Goal: Task Accomplishment & Management: Complete application form

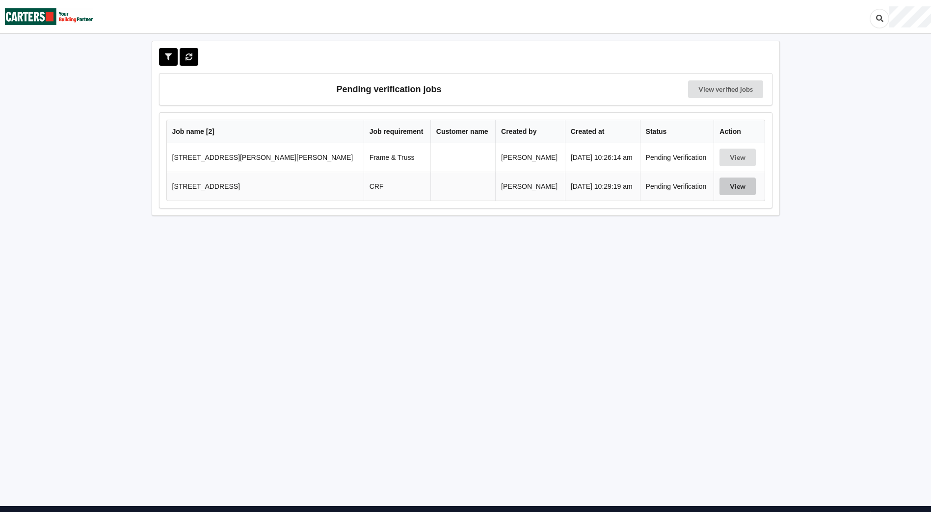
click at [730, 188] on button "View" at bounding box center [737, 187] width 36 height 18
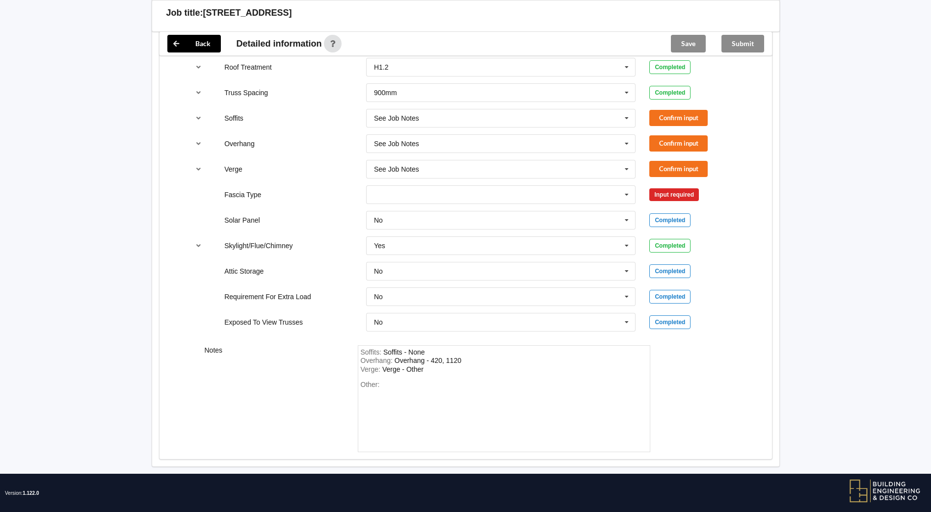
scroll to position [766, 0]
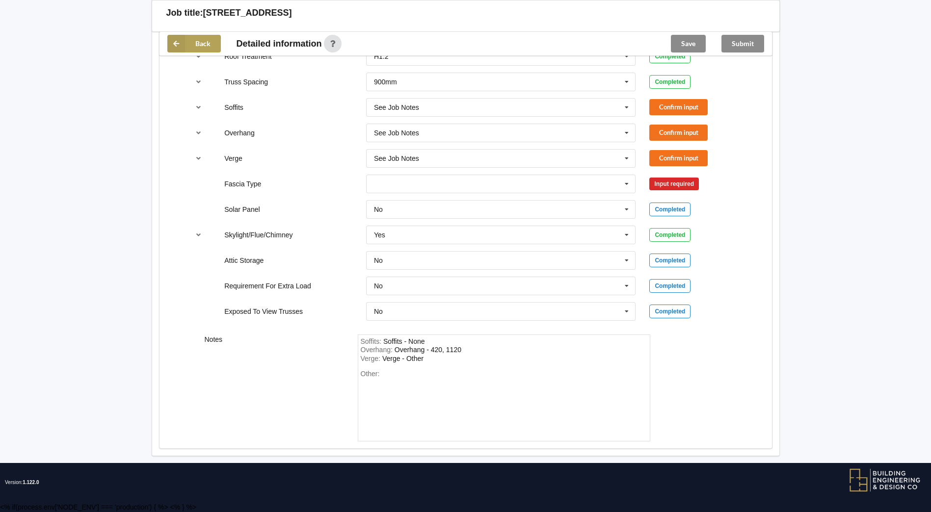
click at [187, 40] on button "Back" at bounding box center [193, 44] width 53 height 18
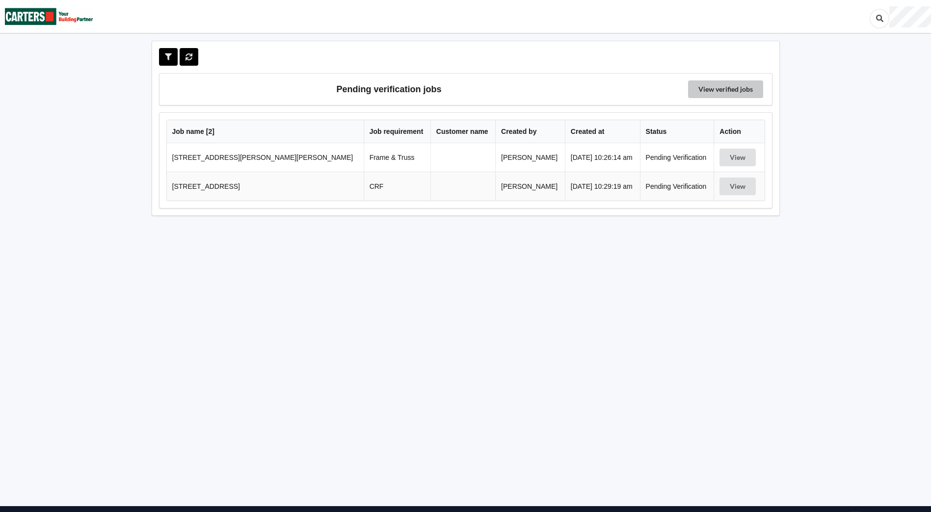
click at [712, 88] on link "View verified jobs" at bounding box center [725, 89] width 75 height 18
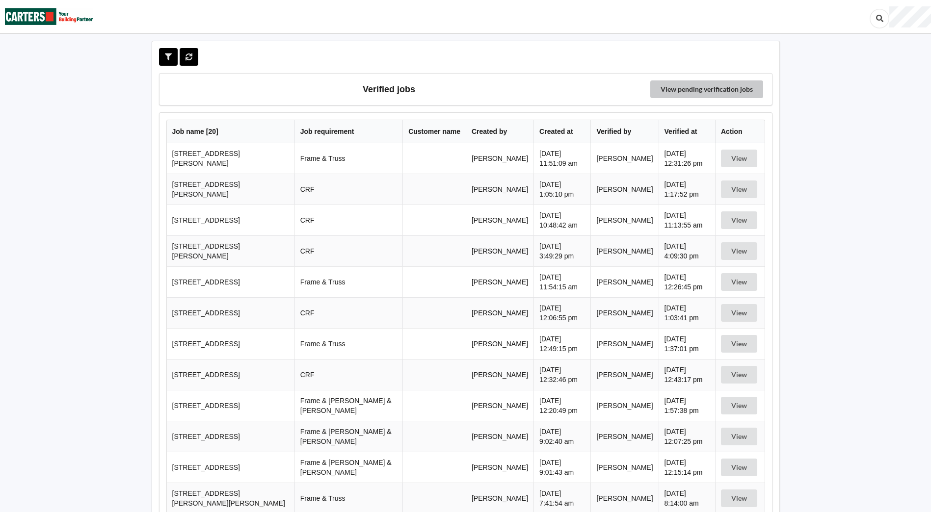
click at [674, 91] on link "View pending verification jobs" at bounding box center [706, 89] width 113 height 18
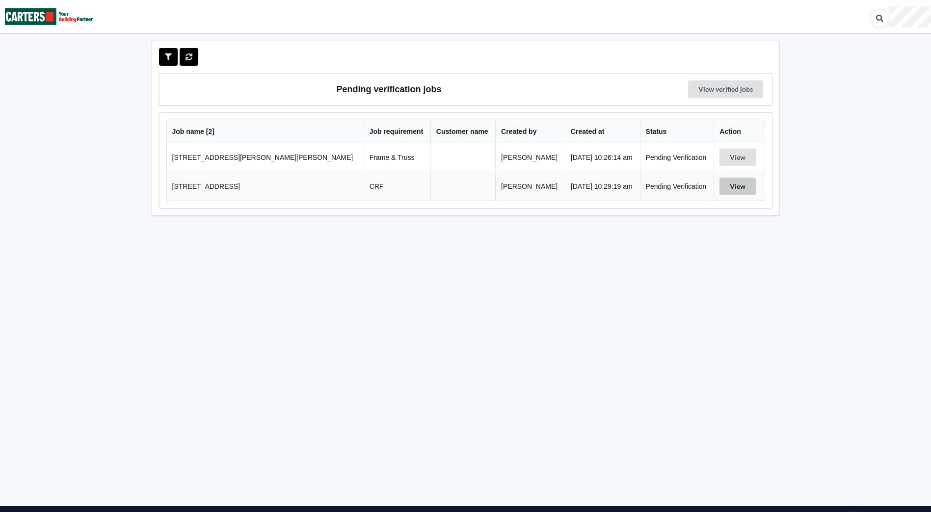
click at [719, 185] on button "View" at bounding box center [737, 187] width 36 height 18
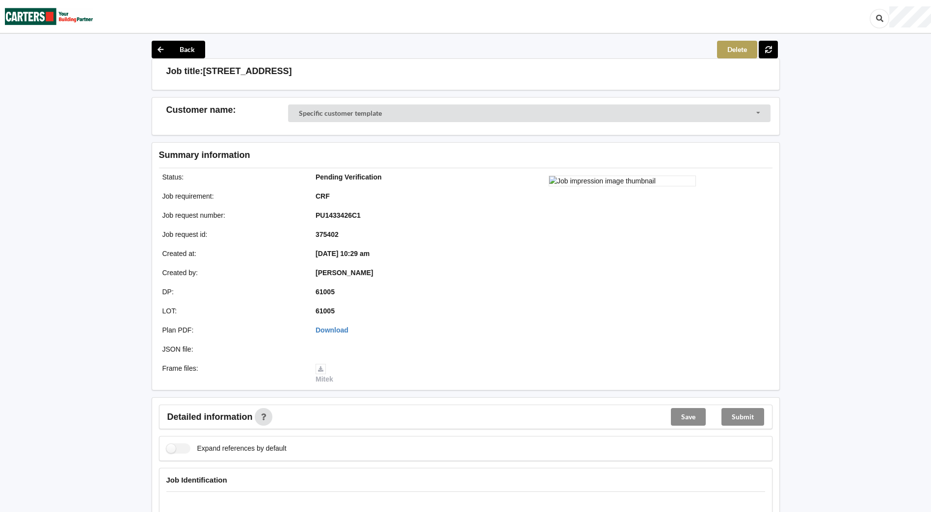
click at [731, 46] on button "Delete" at bounding box center [737, 50] width 40 height 18
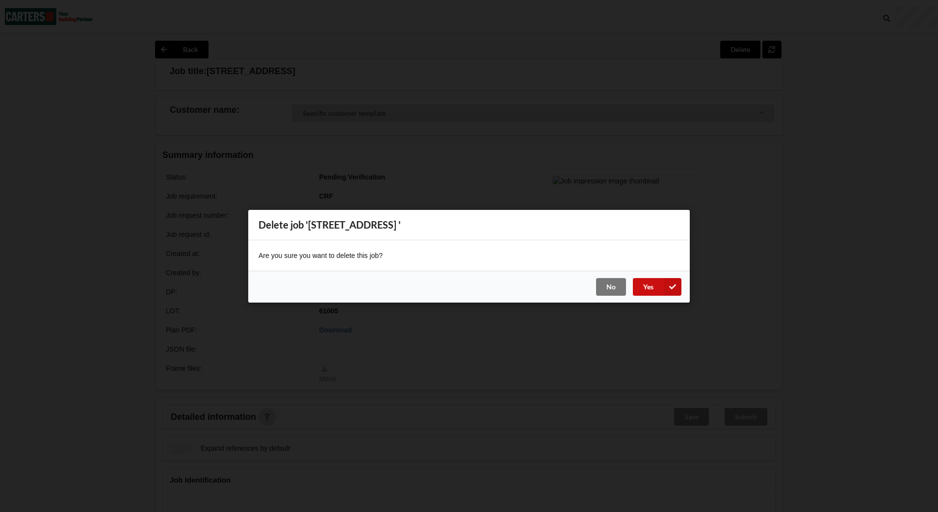
click at [643, 288] on button "Yes" at bounding box center [657, 287] width 49 height 18
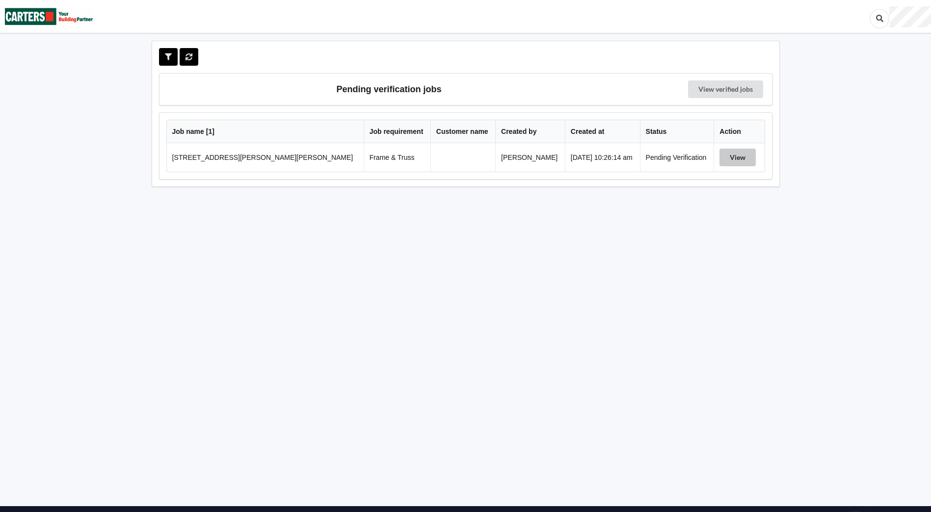
click at [741, 160] on button "View" at bounding box center [737, 158] width 36 height 18
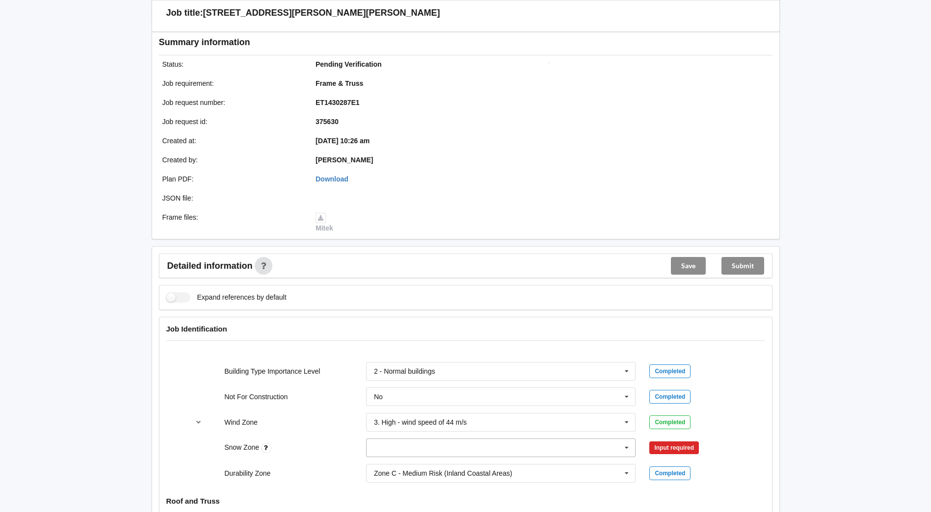
scroll to position [245, 0]
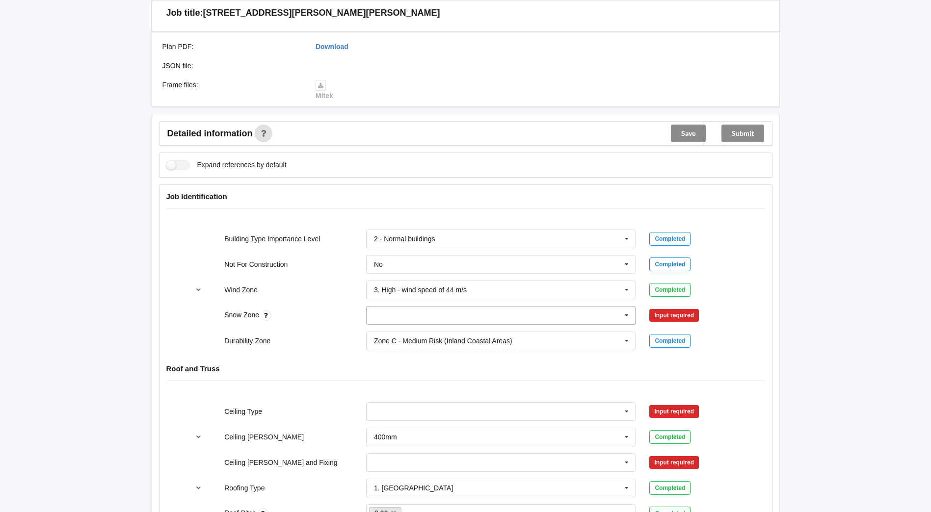
click at [628, 317] on icon at bounding box center [626, 316] width 15 height 18
click at [433, 339] on div "N0" at bounding box center [500, 333] width 269 height 18
click at [699, 310] on button "Confirm input" at bounding box center [678, 316] width 58 height 16
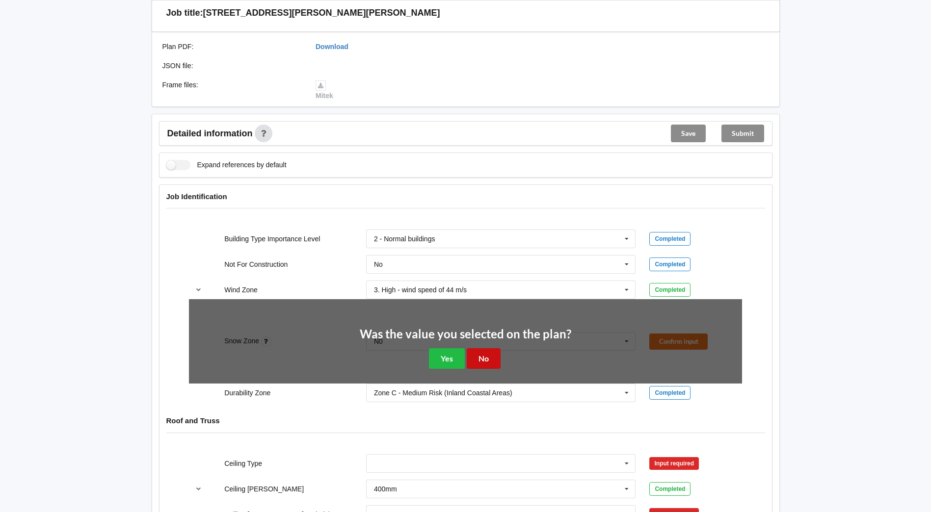
click at [470, 356] on button "No" at bounding box center [483, 358] width 34 height 20
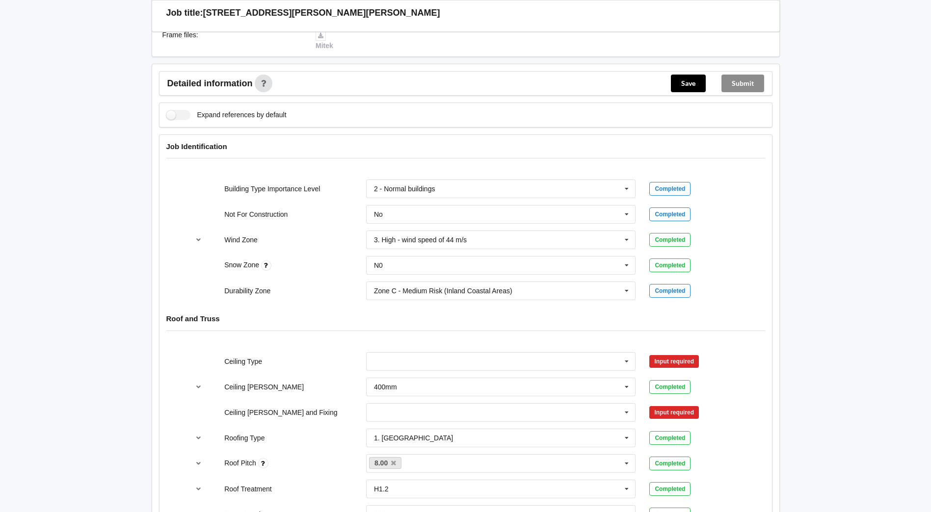
scroll to position [343, 0]
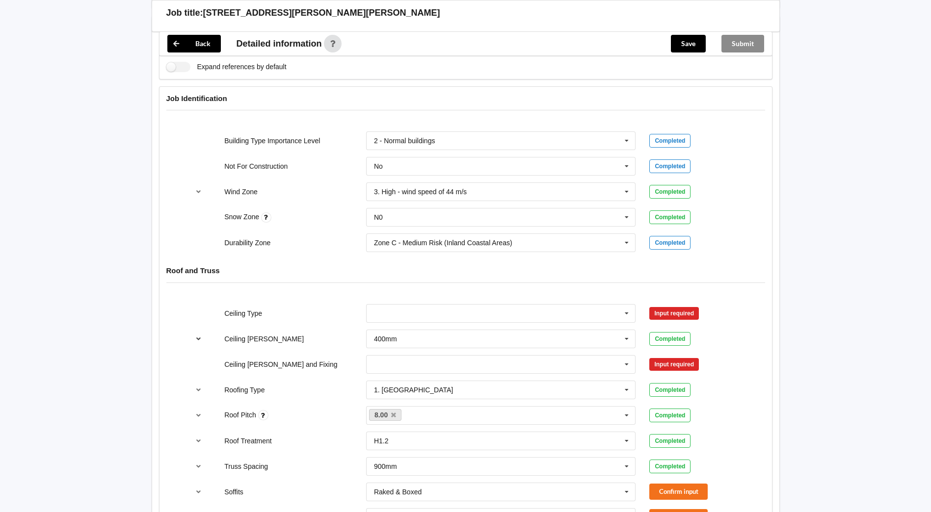
click at [197, 339] on icon "reference-toggle" at bounding box center [198, 339] width 8 height 6
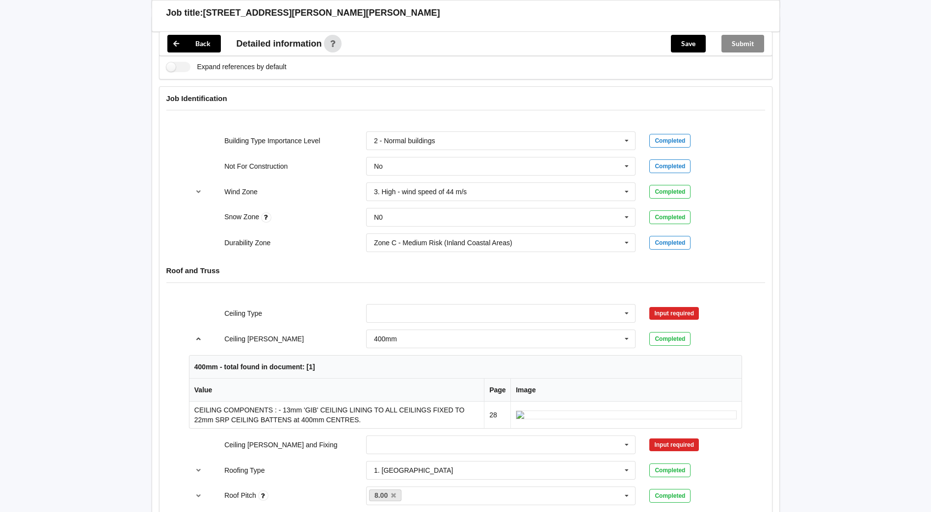
click at [197, 333] on button "reference-toggle" at bounding box center [198, 339] width 19 height 18
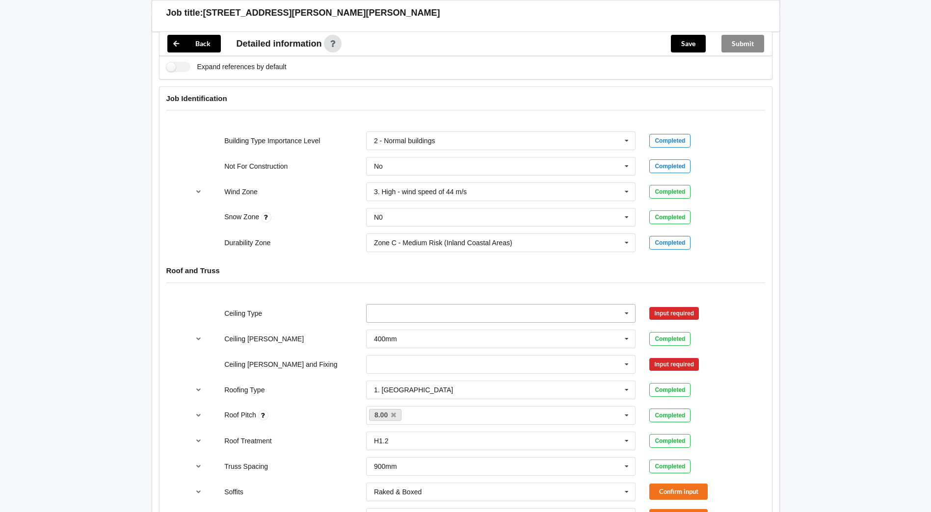
click at [630, 312] on icon at bounding box center [626, 314] width 15 height 18
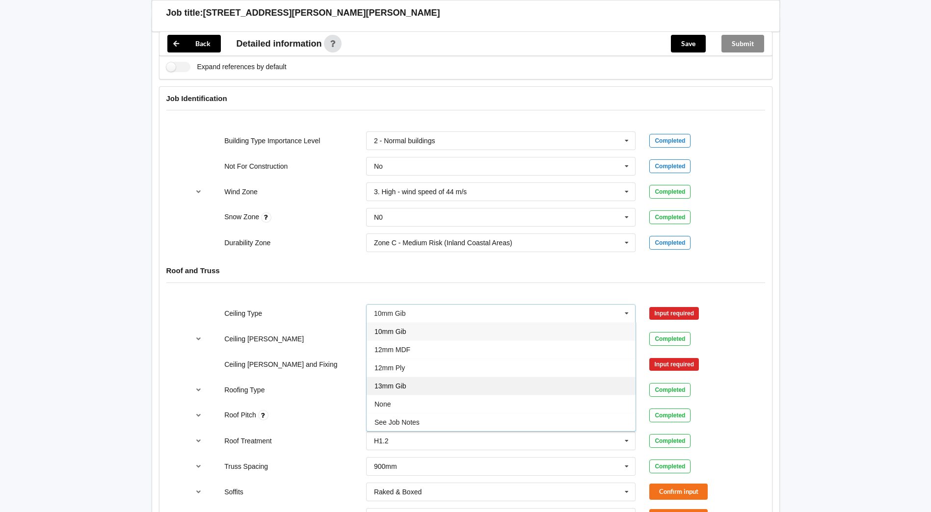
click at [439, 391] on div "13mm Gib" at bounding box center [500, 386] width 269 height 18
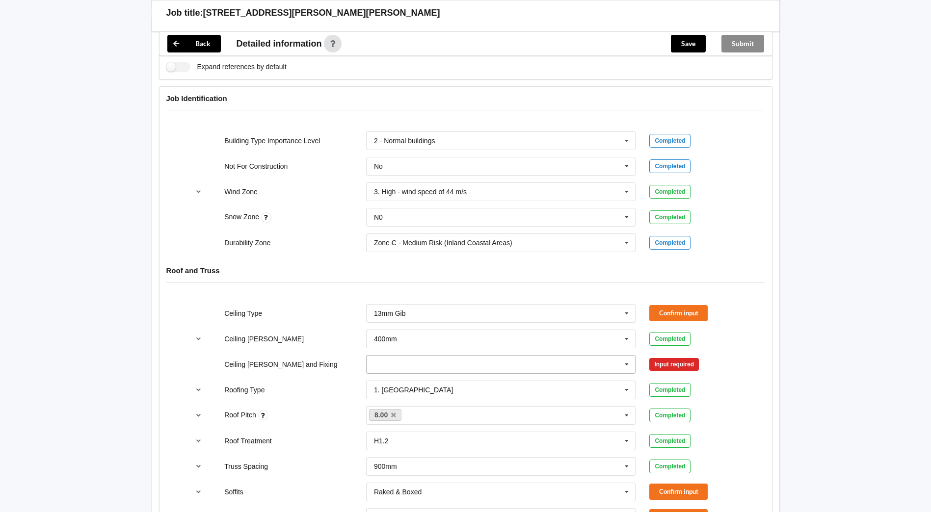
click at [624, 364] on icon at bounding box center [626, 365] width 15 height 18
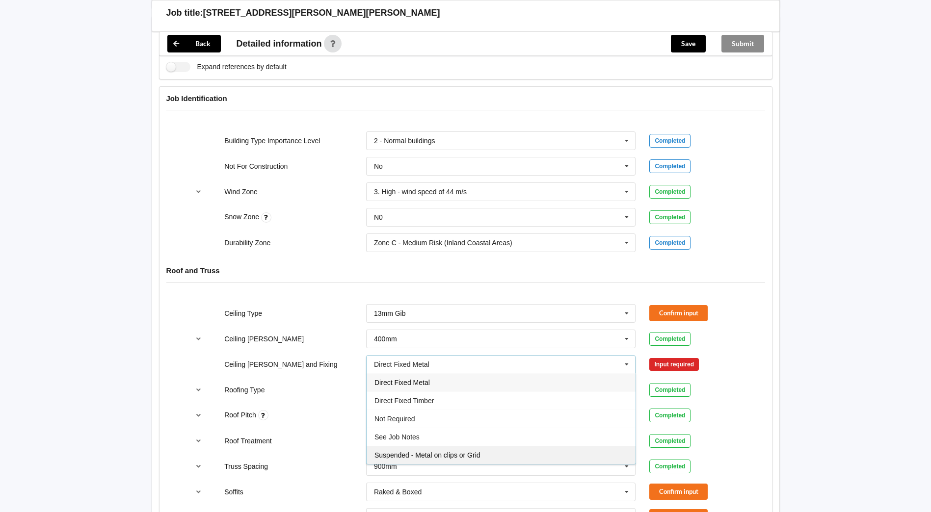
click at [484, 457] on div "Suspended - Metal on clips or Grid" at bounding box center [500, 455] width 269 height 18
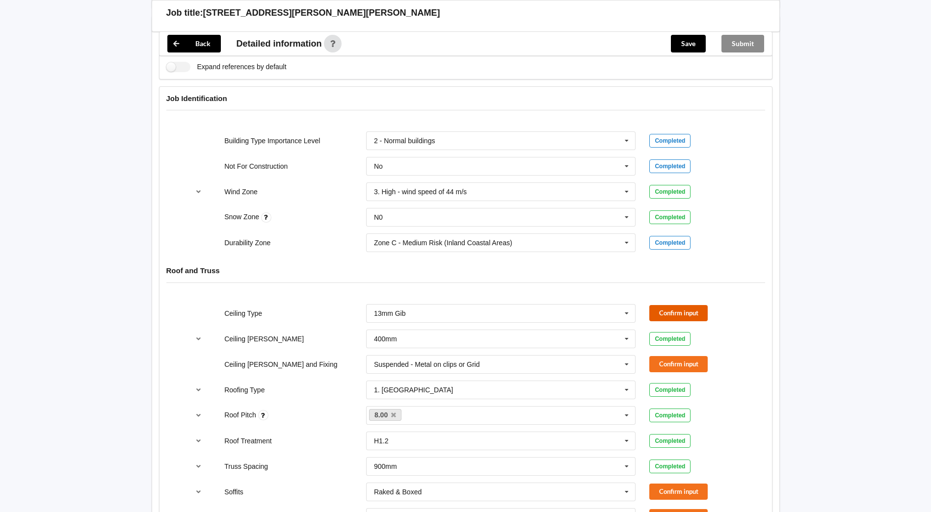
click at [686, 308] on button "Confirm input" at bounding box center [678, 313] width 58 height 16
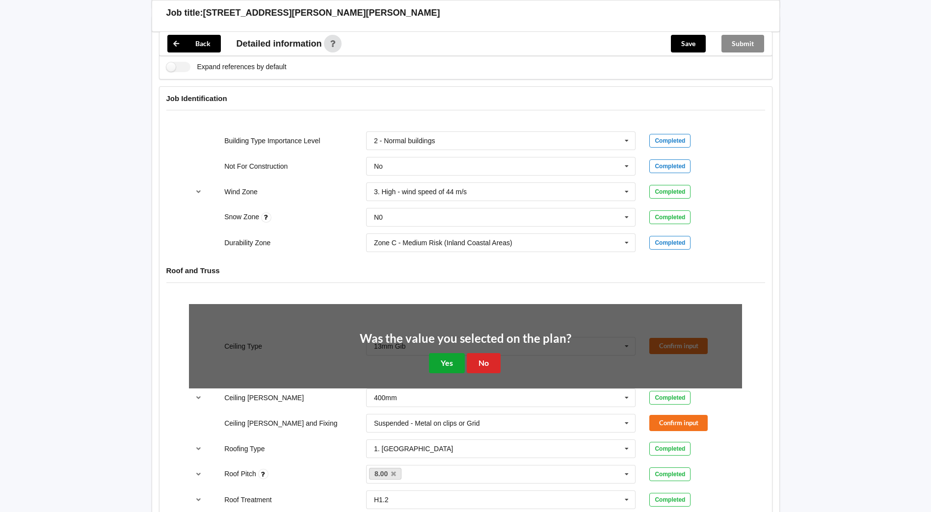
click at [449, 362] on button "Yes" at bounding box center [447, 363] width 36 height 20
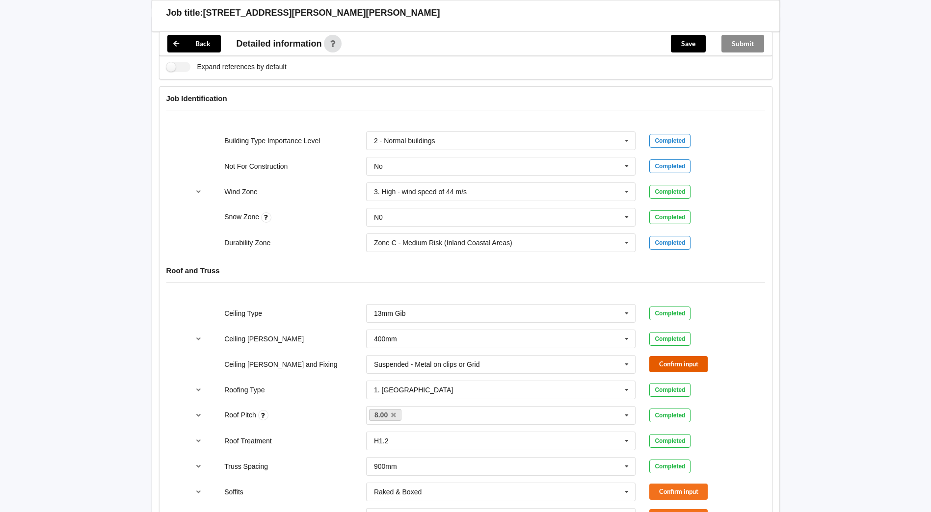
click at [665, 360] on button "Confirm input" at bounding box center [678, 364] width 58 height 16
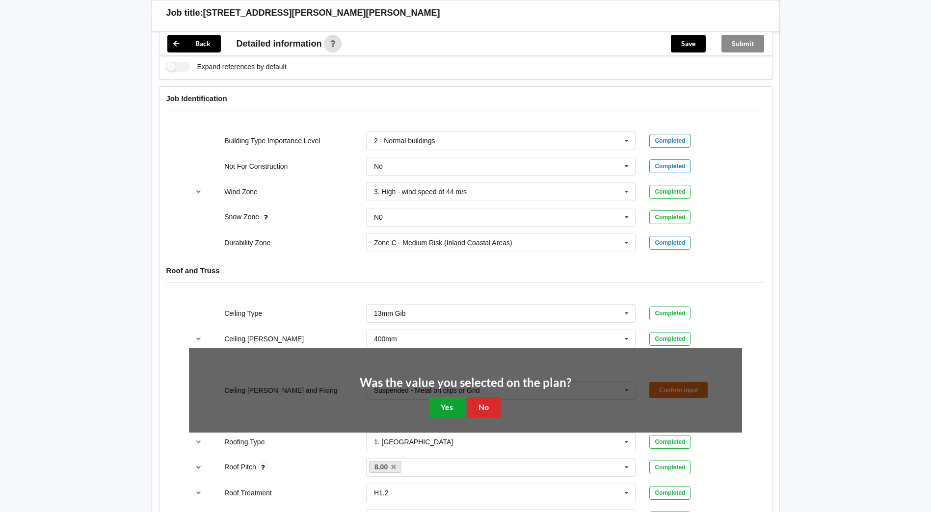
click at [446, 405] on button "Yes" at bounding box center [447, 407] width 36 height 20
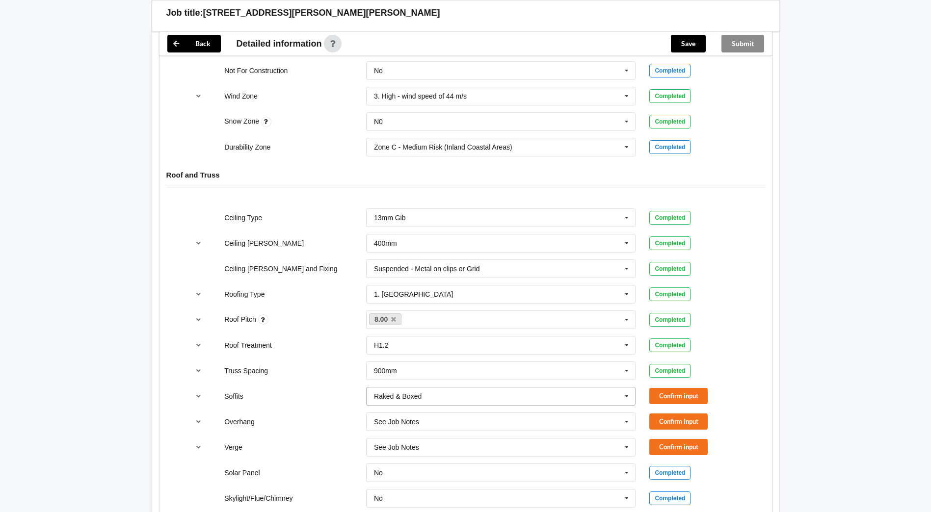
scroll to position [441, 0]
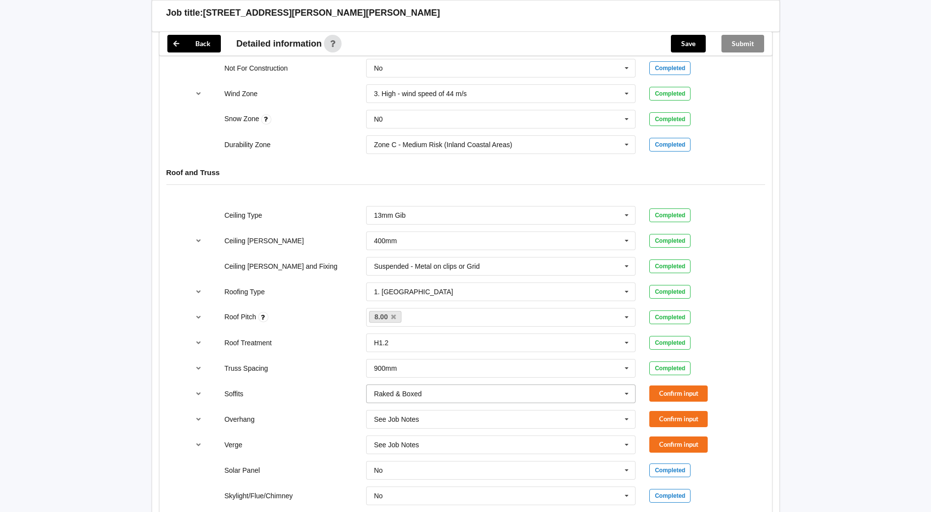
click at [629, 393] on icon at bounding box center [626, 394] width 15 height 18
click at [689, 391] on button "Confirm input" at bounding box center [678, 394] width 58 height 16
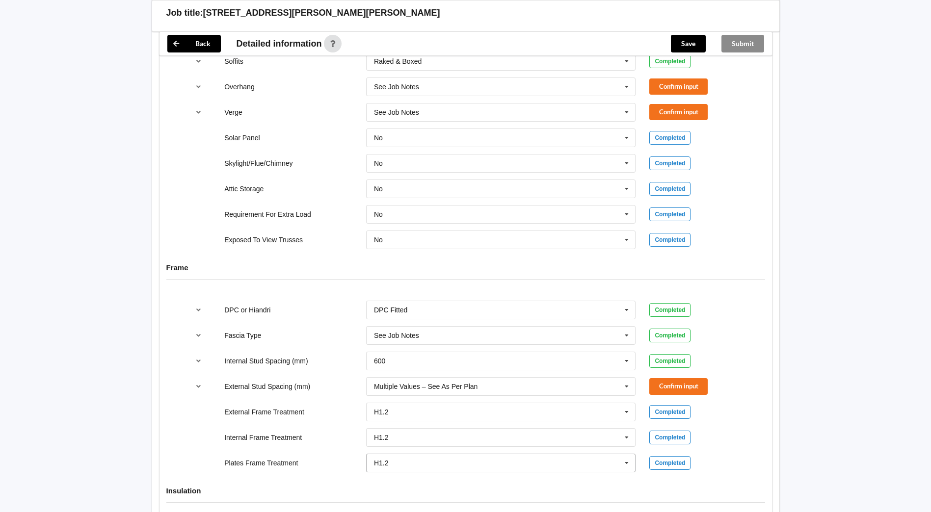
scroll to position [687, 0]
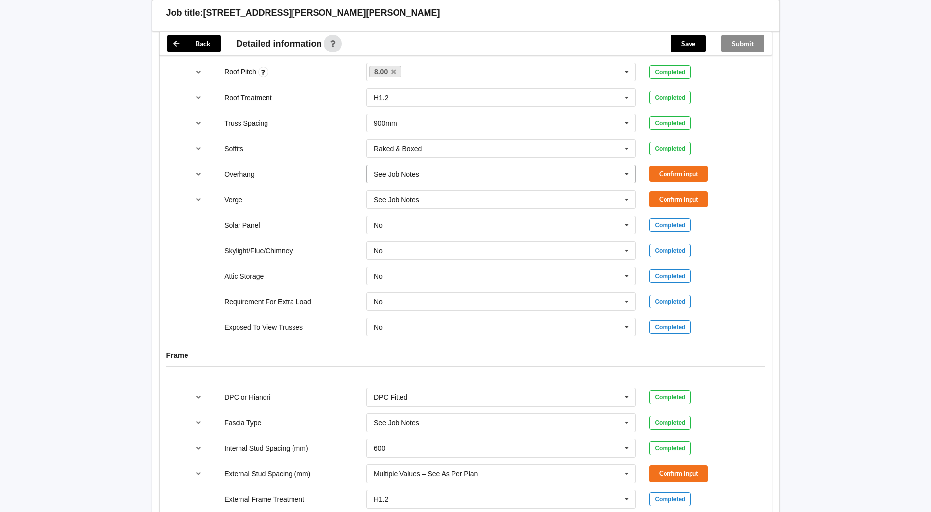
click at [628, 172] on icon at bounding box center [626, 174] width 15 height 18
click at [452, 223] on div "450mm" at bounding box center [500, 228] width 269 height 18
click at [624, 195] on icon at bounding box center [626, 200] width 15 height 18
click at [400, 254] on div "450mm" at bounding box center [500, 254] width 269 height 18
click at [632, 168] on icon at bounding box center [626, 174] width 15 height 18
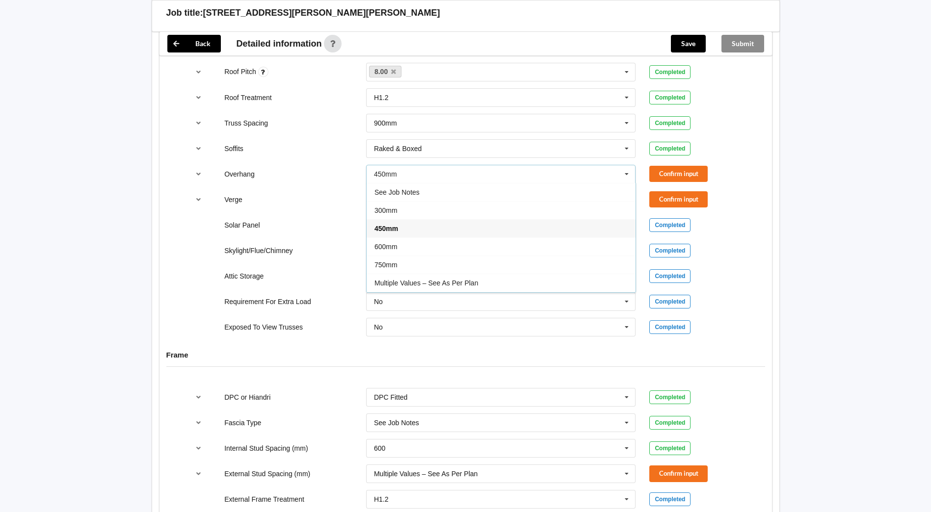
click at [424, 192] on div "See Job Notes" at bounding box center [500, 192] width 269 height 18
click at [628, 198] on icon at bounding box center [626, 200] width 15 height 18
drag, startPoint x: 439, startPoint y: 218, endPoint x: 606, endPoint y: 156, distance: 178.3
click at [439, 217] on div "See Job Notes" at bounding box center [500, 217] width 269 height 18
click at [679, 172] on button "Confirm input" at bounding box center [678, 174] width 58 height 16
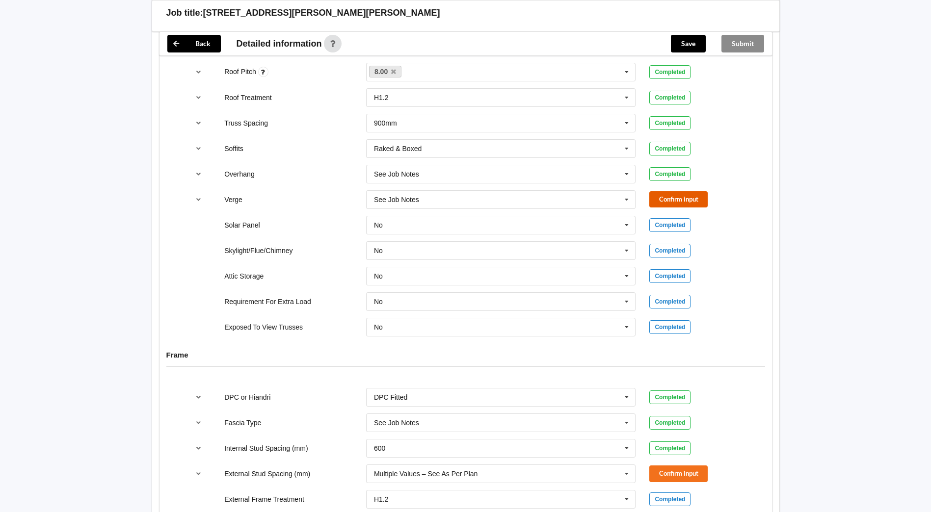
click at [664, 199] on button "Confirm input" at bounding box center [678, 199] width 58 height 16
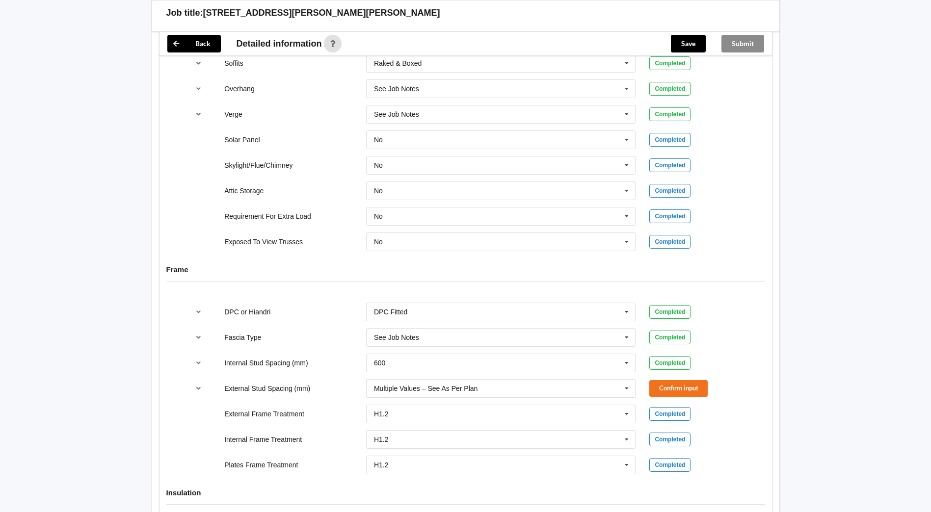
scroll to position [785, 0]
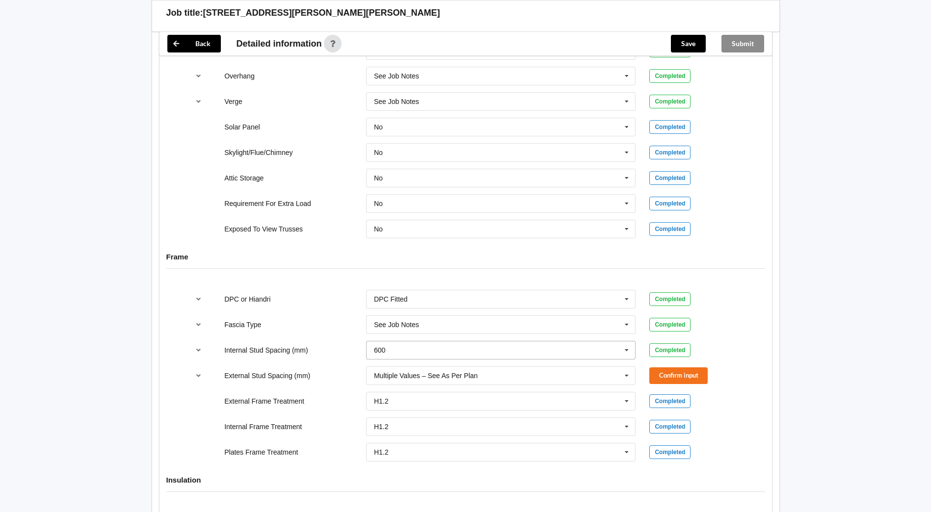
click at [627, 348] on icon at bounding box center [626, 350] width 15 height 18
click at [500, 421] on div "Multiple Values – See As Per Plan" at bounding box center [500, 423] width 269 height 18
click at [681, 346] on button "Confirm input" at bounding box center [678, 350] width 58 height 16
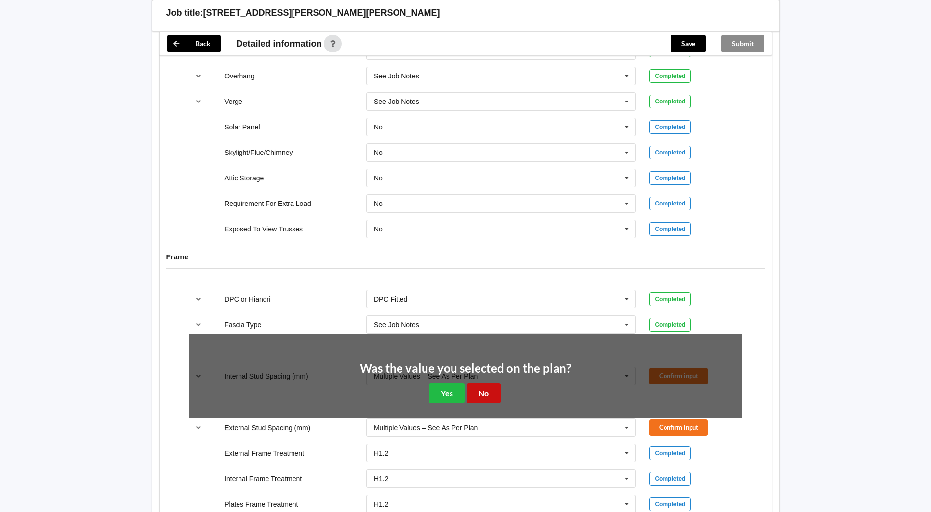
click at [481, 392] on button "No" at bounding box center [483, 393] width 34 height 20
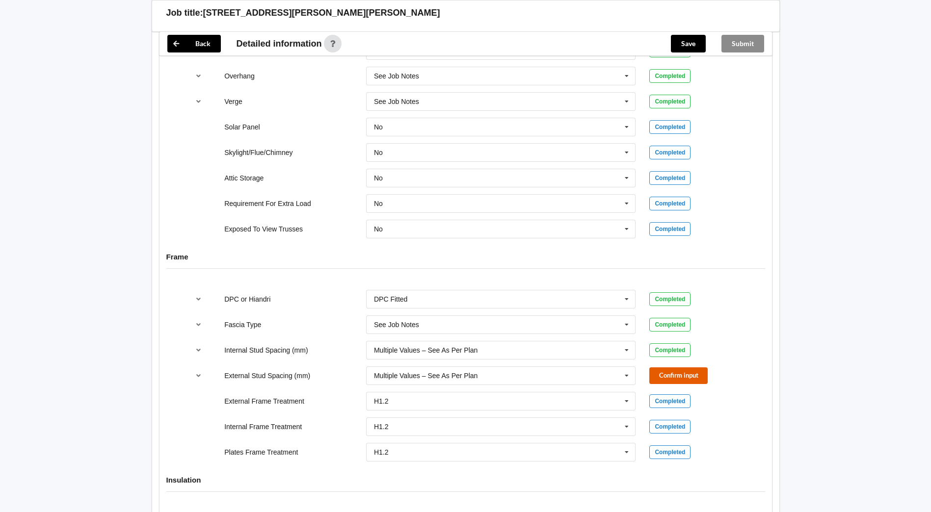
click at [667, 373] on button "Confirm input" at bounding box center [678, 375] width 58 height 16
click at [625, 299] on icon at bounding box center [626, 299] width 15 height 18
drag, startPoint x: 459, startPoint y: 337, endPoint x: 706, endPoint y: 313, distance: 247.9
click at [464, 334] on div "HIANDRI Fitted" at bounding box center [500, 335] width 269 height 18
click at [676, 296] on button "Confirm input" at bounding box center [678, 299] width 58 height 16
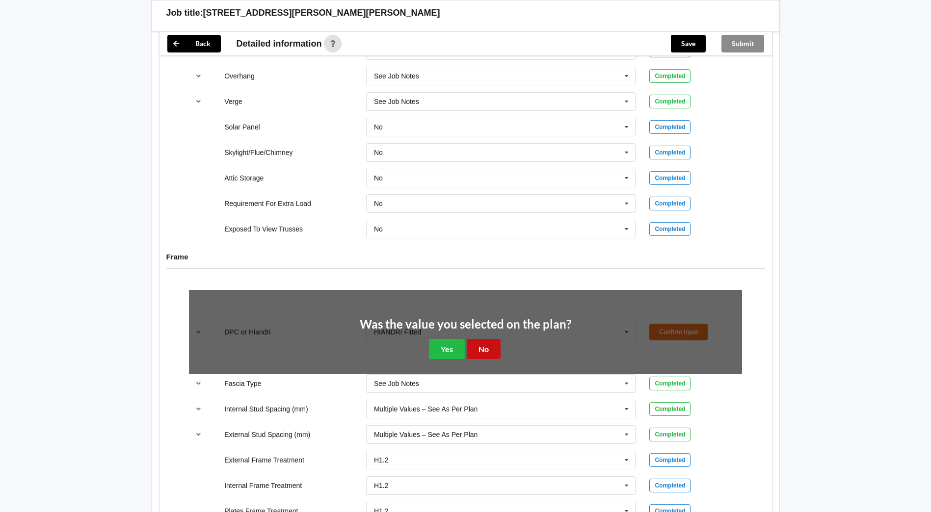
click at [486, 349] on button "No" at bounding box center [483, 349] width 34 height 20
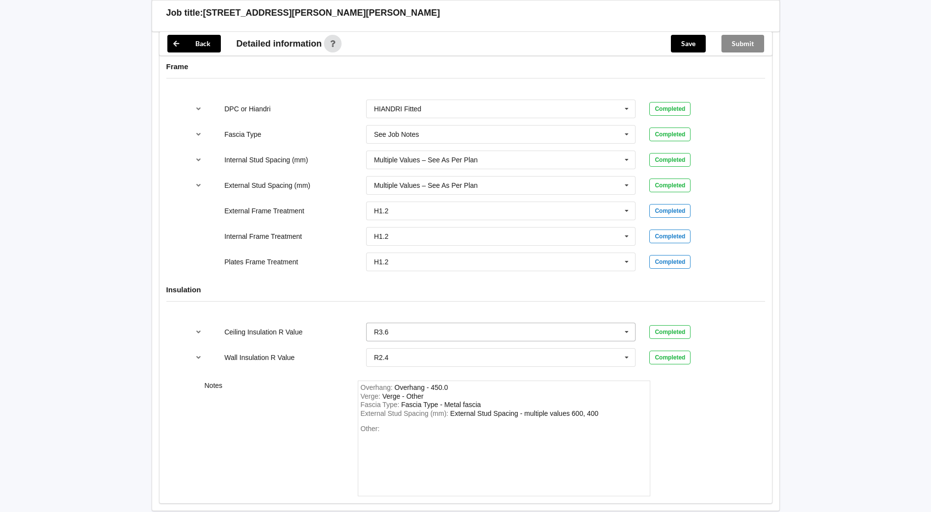
scroll to position [981, 0]
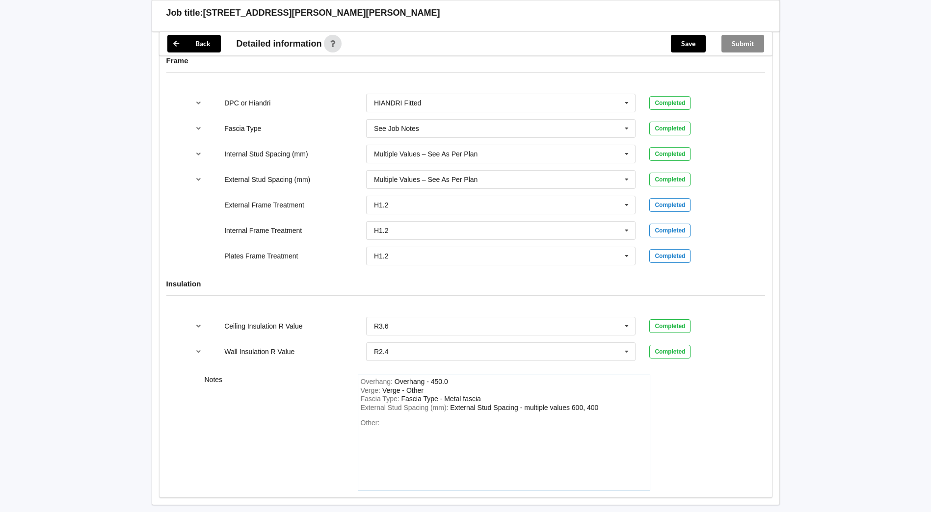
click at [433, 381] on div "Overhang - 450.0" at bounding box center [420, 382] width 53 height 8
click at [431, 381] on div "Overhang - 450.0" at bounding box center [420, 382] width 53 height 8
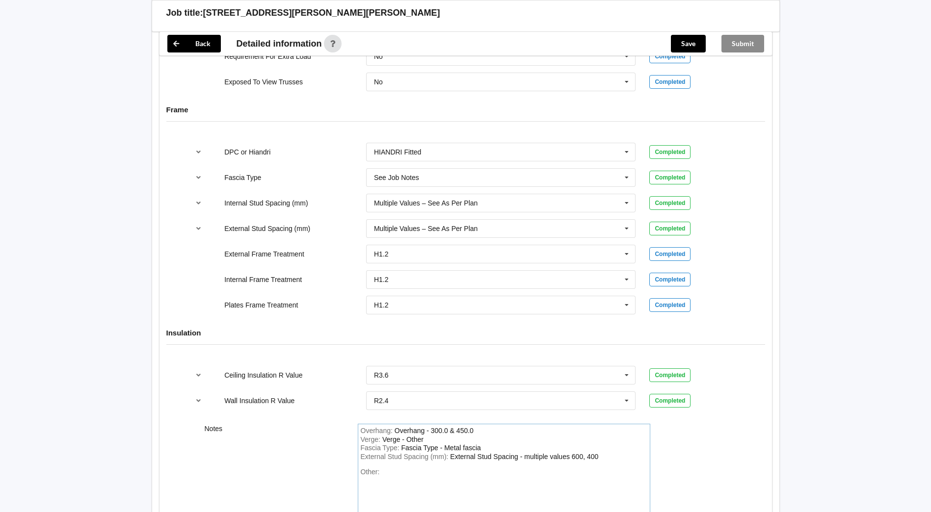
click at [427, 442] on div "Verge : Verge - Other" at bounding box center [504, 440] width 286 height 9
click at [493, 445] on div "Fascia Type : Fascia Type - Metal fascia" at bounding box center [504, 448] width 286 height 9
drag, startPoint x: 487, startPoint y: 449, endPoint x: 452, endPoint y: 448, distance: 34.3
click at [452, 448] on div "Fascia Type : Fascia Type - Metal fascia" at bounding box center [504, 448] width 286 height 9
drag, startPoint x: 479, startPoint y: 447, endPoint x: 443, endPoint y: 445, distance: 35.9
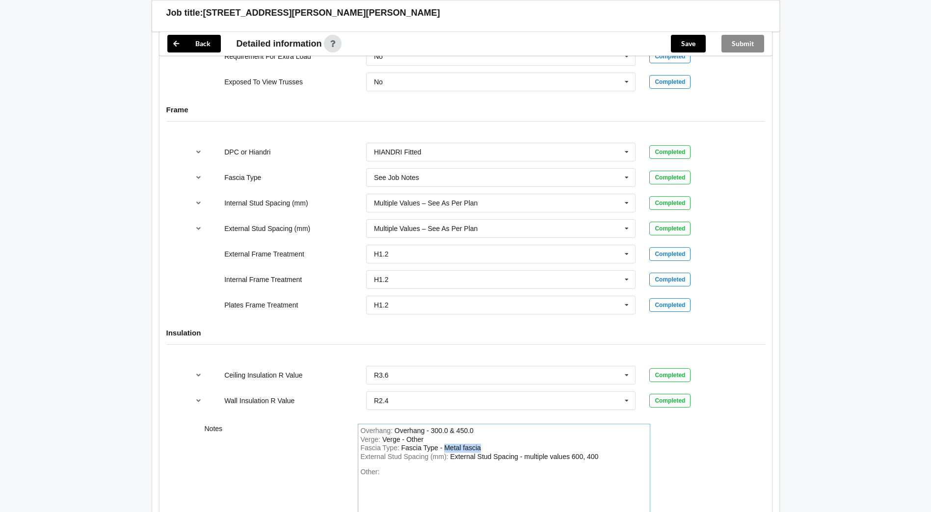
click at [443, 445] on div "Fascia Type - Metal fascia" at bounding box center [440, 448] width 79 height 8
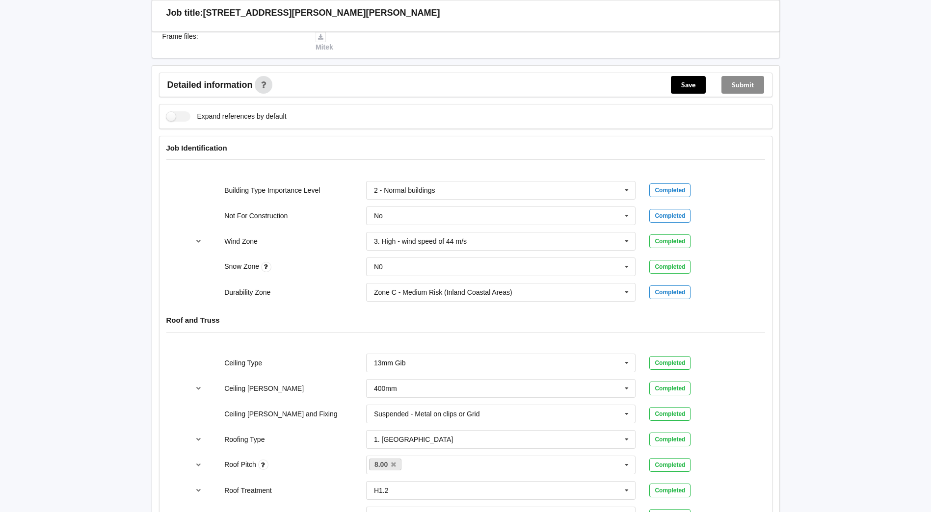
scroll to position [49, 0]
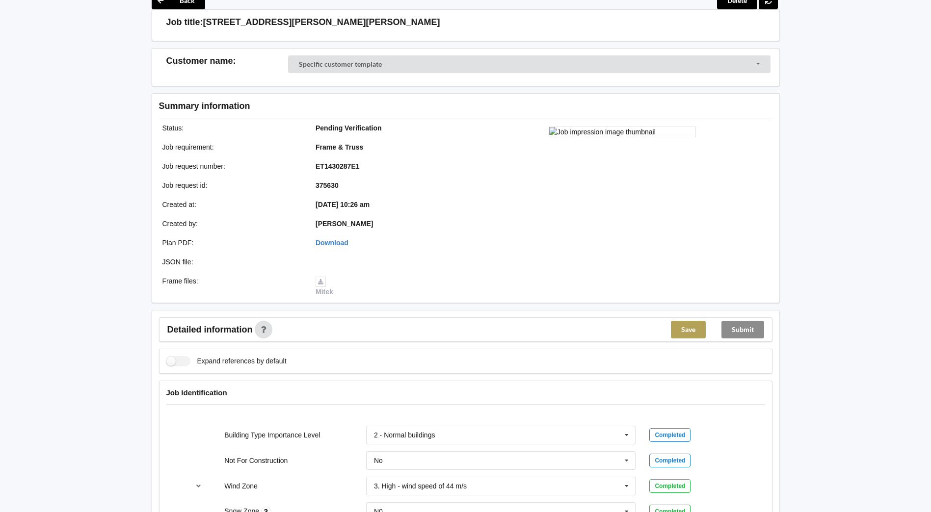
click at [688, 326] on button "Save" at bounding box center [688, 330] width 35 height 18
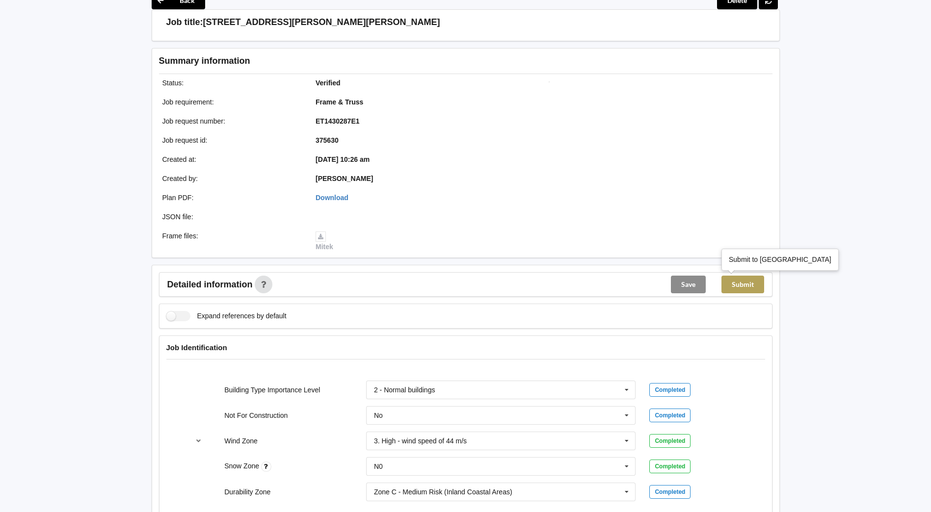
click at [757, 284] on button "Submit" at bounding box center [742, 285] width 43 height 18
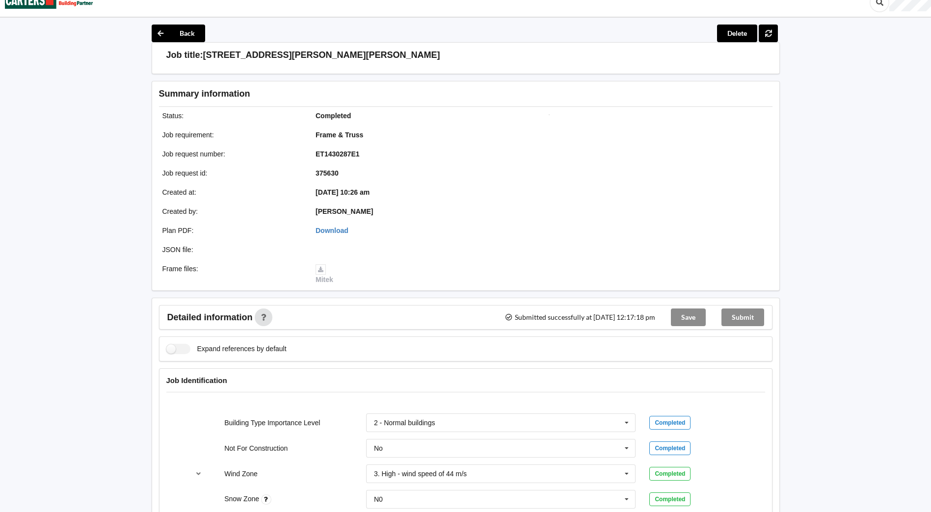
scroll to position [0, 0]
